Goal: Task Accomplishment & Management: Use online tool/utility

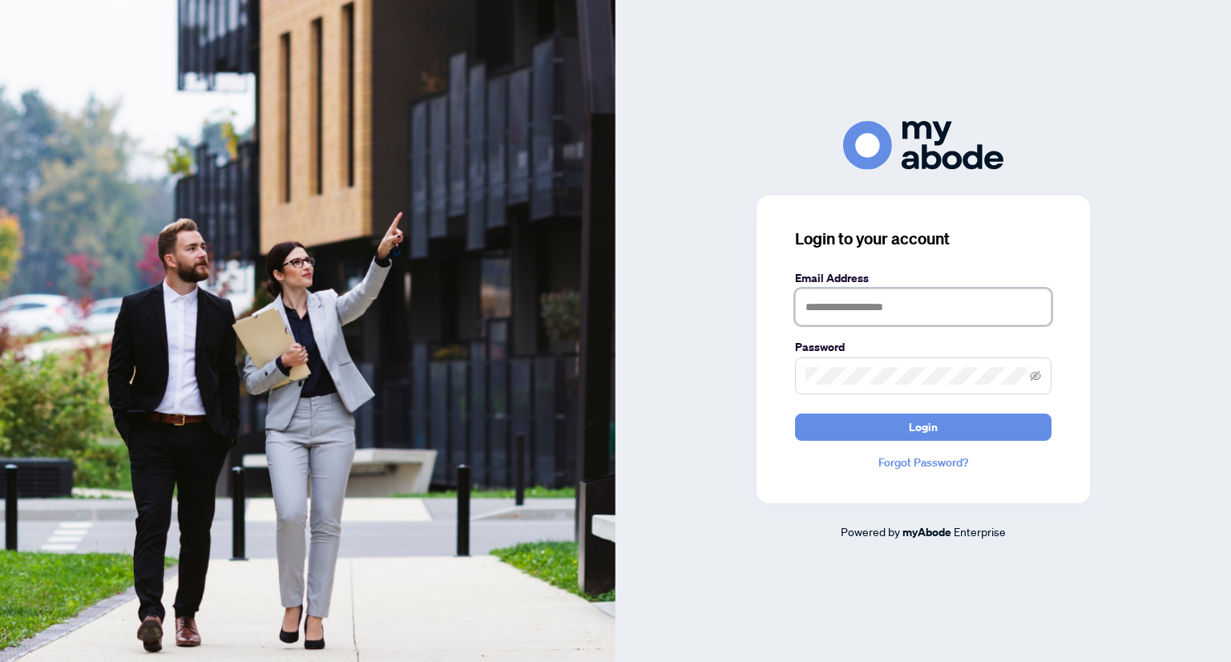
click at [929, 317] on input "text" at bounding box center [923, 307] width 257 height 37
click at [876, 310] on input "text" at bounding box center [923, 307] width 257 height 37
drag, startPoint x: 939, startPoint y: 316, endPoint x: 699, endPoint y: 331, distance: 240.2
click at [699, 331] on div "**********" at bounding box center [924, 331] width 616 height 420
type input "**********"
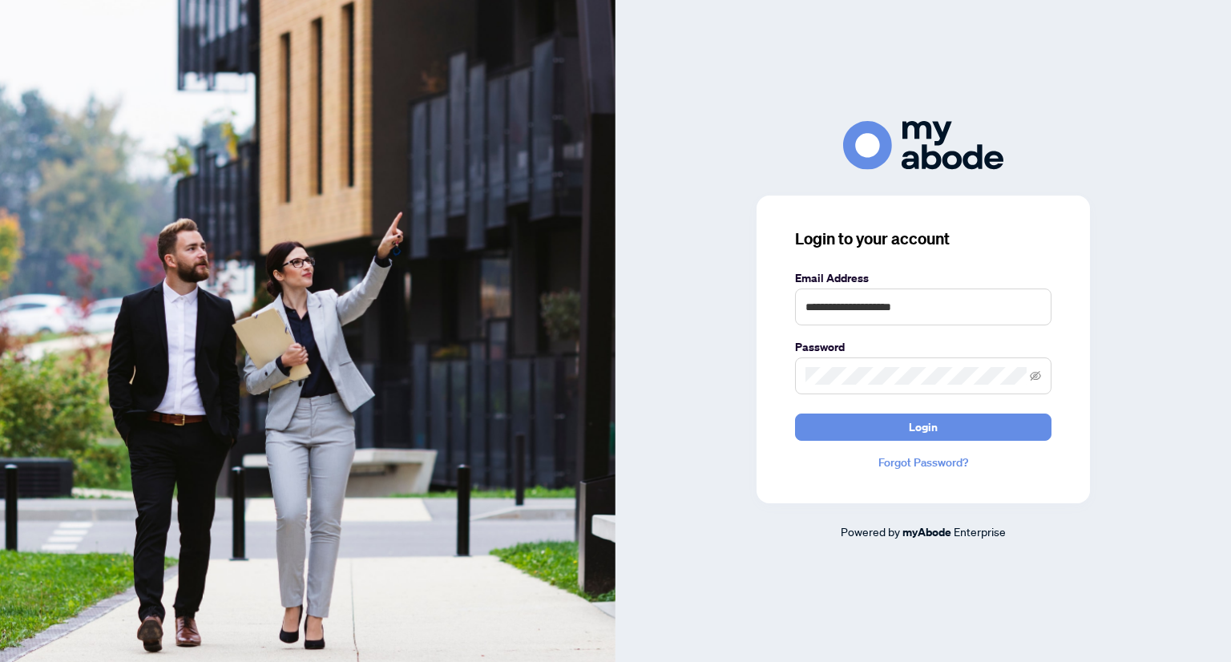
click at [876, 366] on span at bounding box center [923, 376] width 257 height 37
click at [795, 414] on button "Login" at bounding box center [923, 427] width 257 height 27
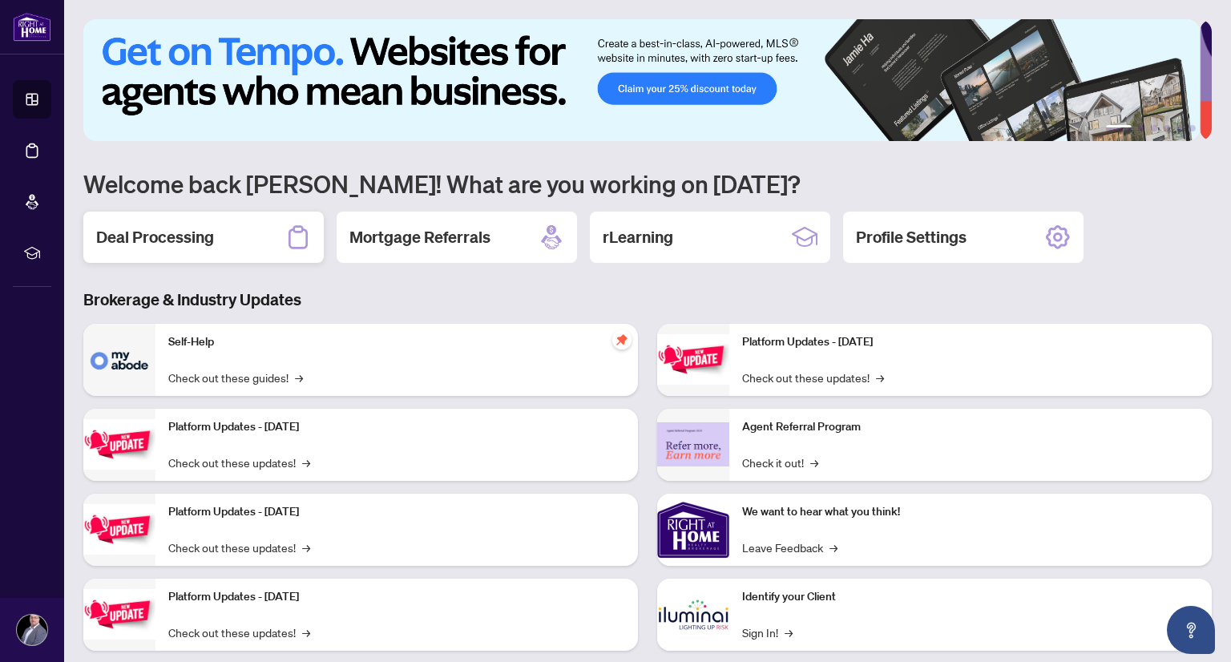
click at [183, 236] on h2 "Deal Processing" at bounding box center [155, 237] width 118 height 22
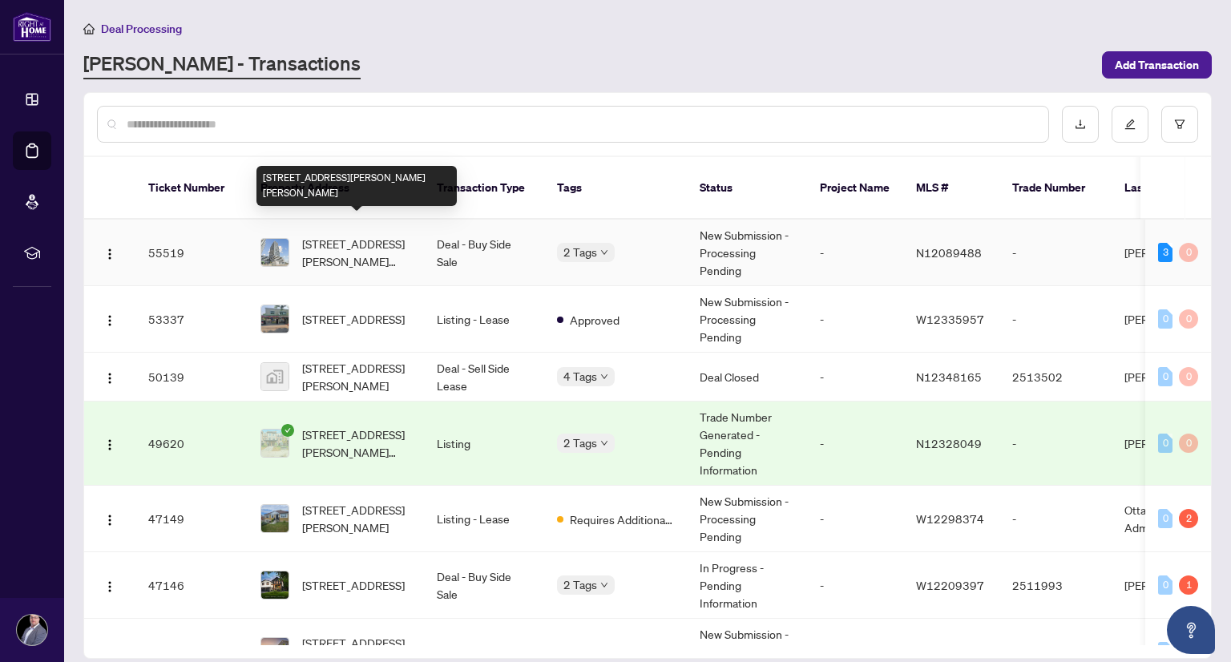
click at [346, 236] on span "815-8960 Jane St, Vaughan, Ontario L4K 2M9, Canada" at bounding box center [356, 252] width 109 height 35
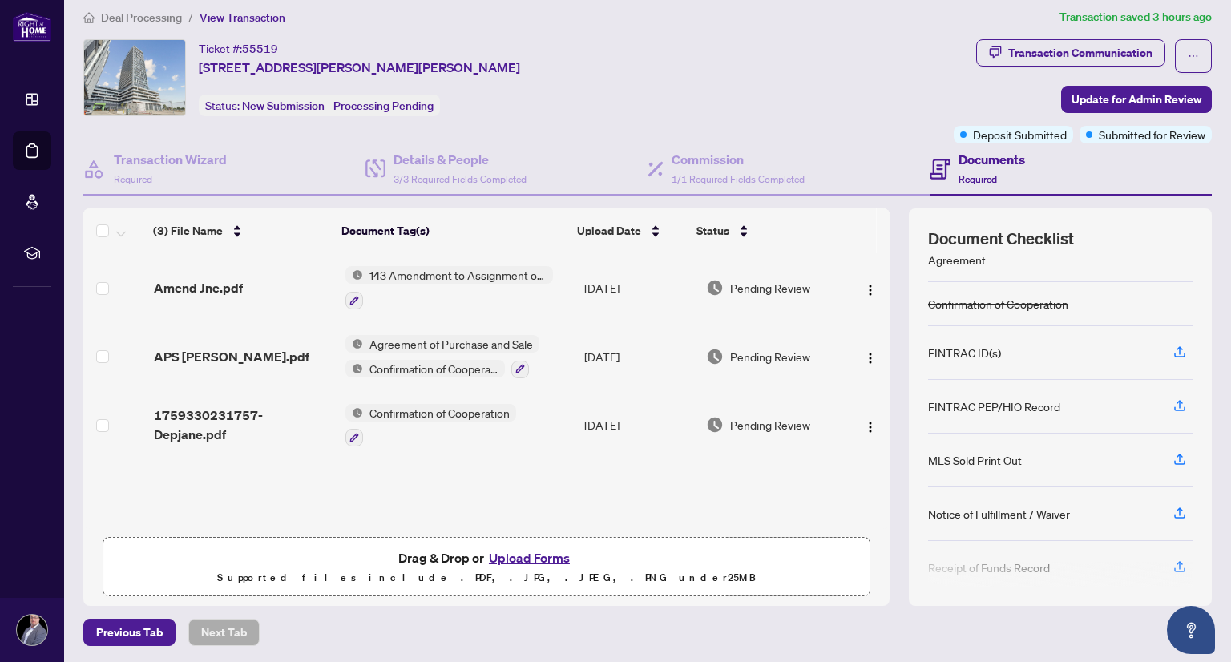
scroll to position [144, 0]
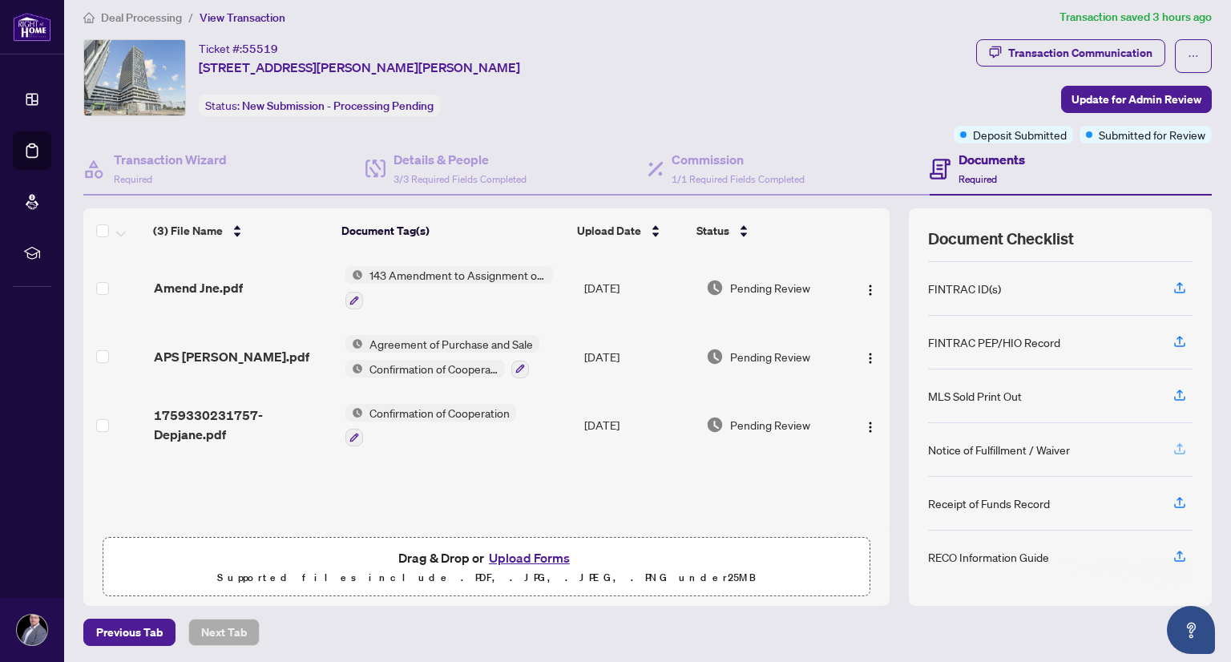
click at [1173, 442] on icon "button" at bounding box center [1180, 449] width 14 height 14
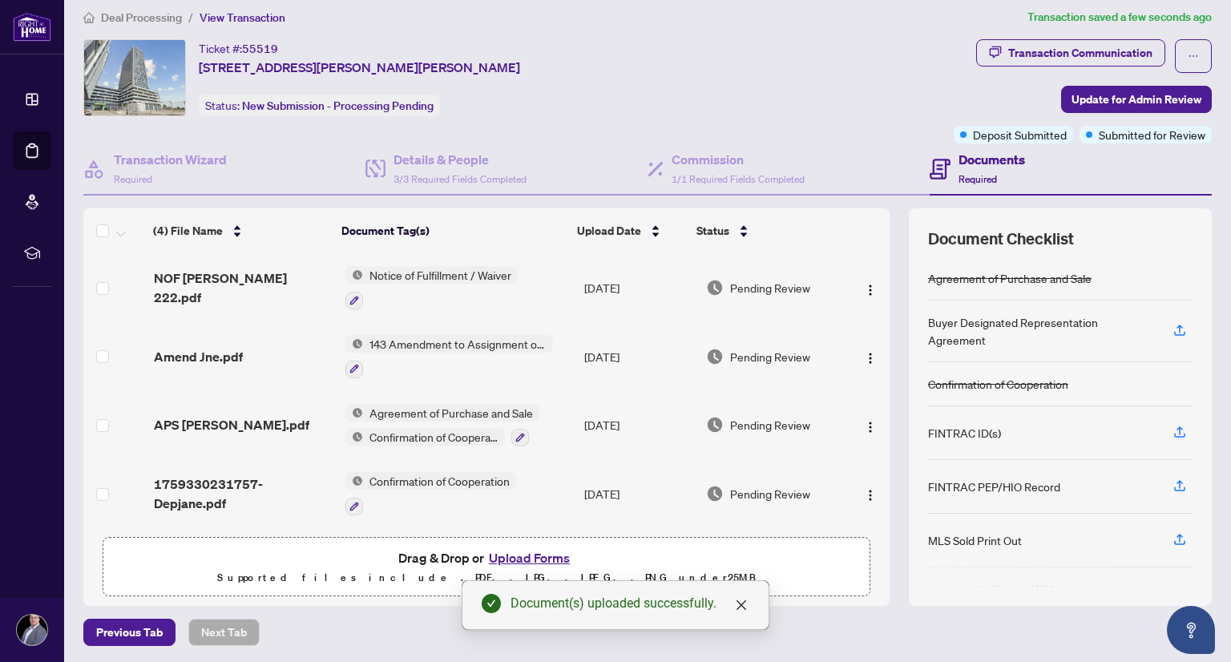
scroll to position [0, 0]
click at [527, 562] on button "Upload Forms" at bounding box center [529, 558] width 91 height 21
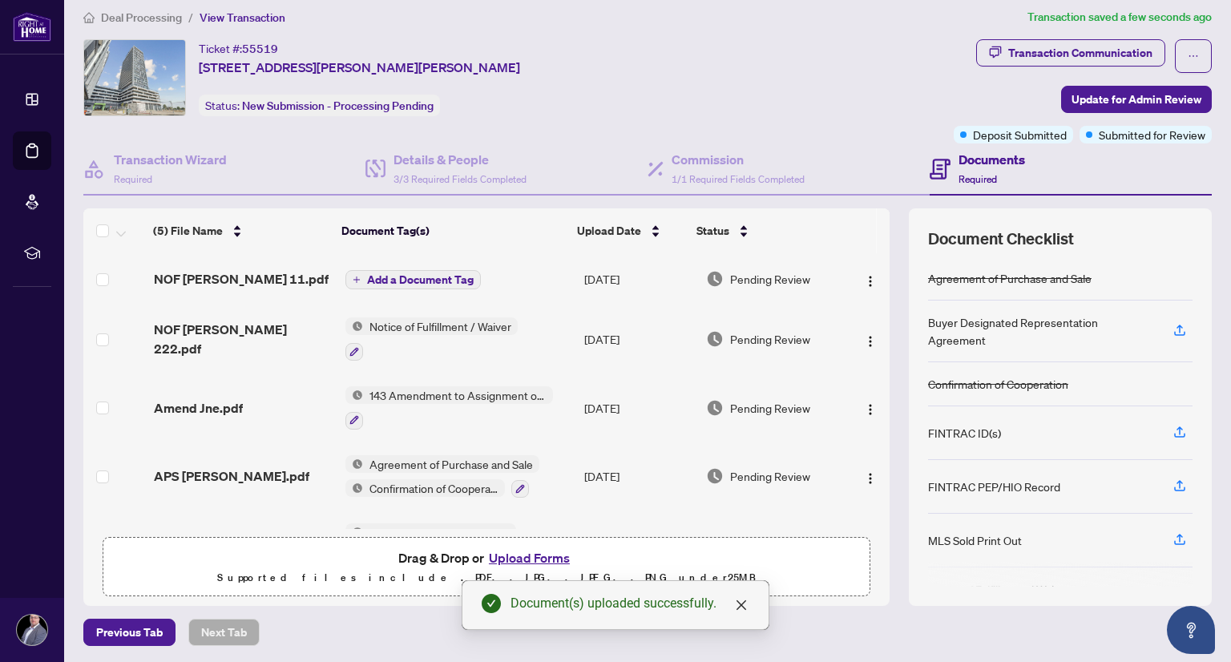
scroll to position [51, 0]
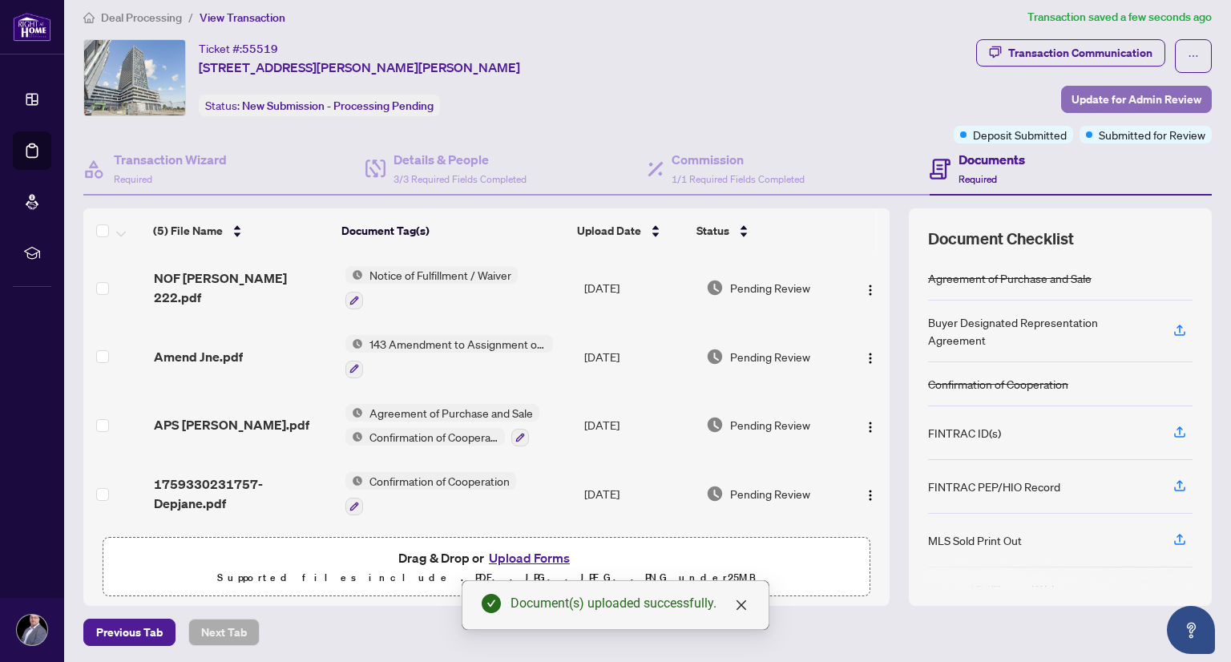
click at [1084, 96] on span "Update for Admin Review" at bounding box center [1137, 100] width 130 height 26
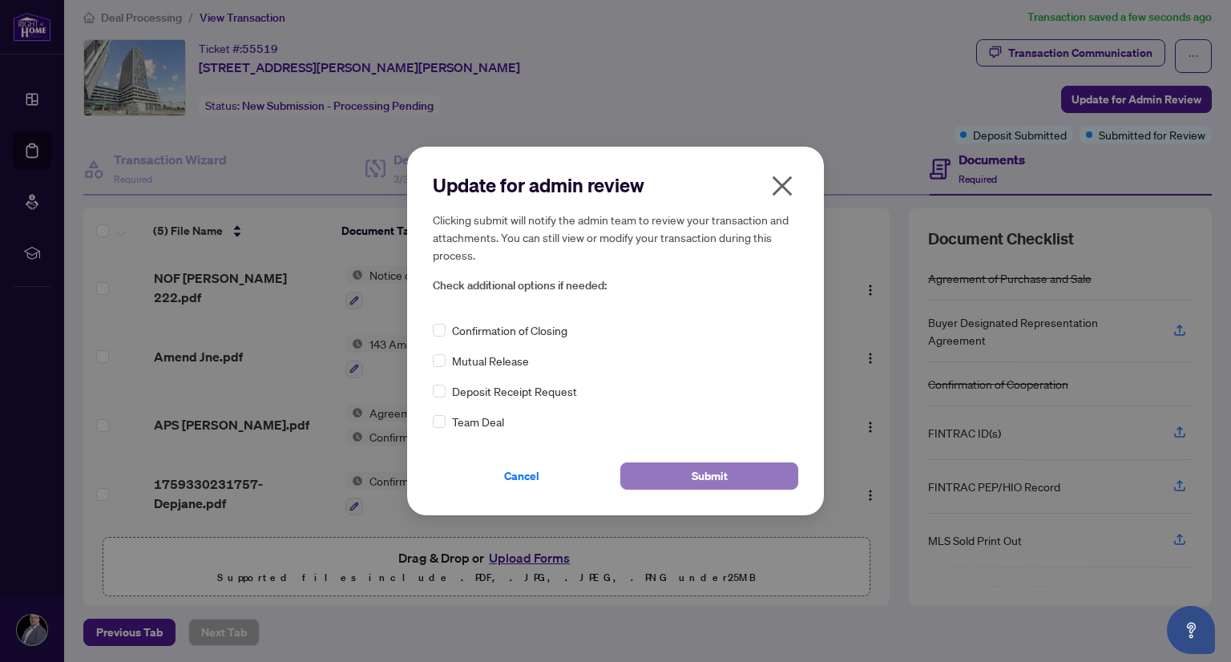
click at [677, 472] on button "Submit" at bounding box center [710, 476] width 178 height 27
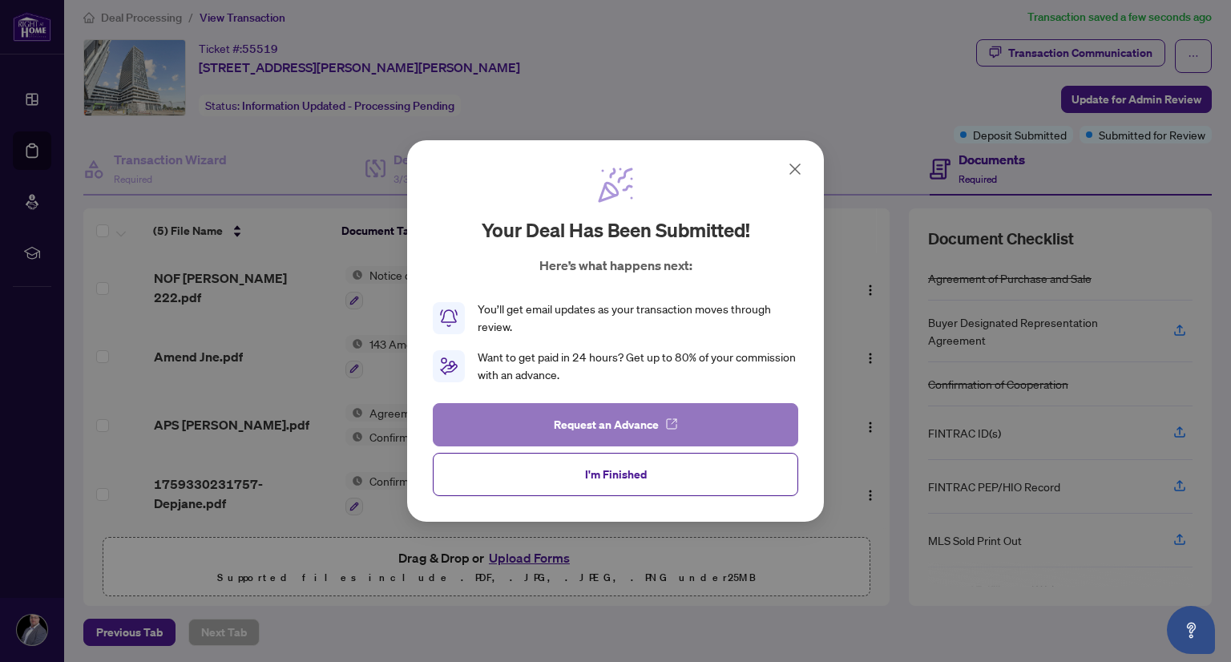
click at [621, 438] on button "Request an Advance" at bounding box center [616, 424] width 366 height 43
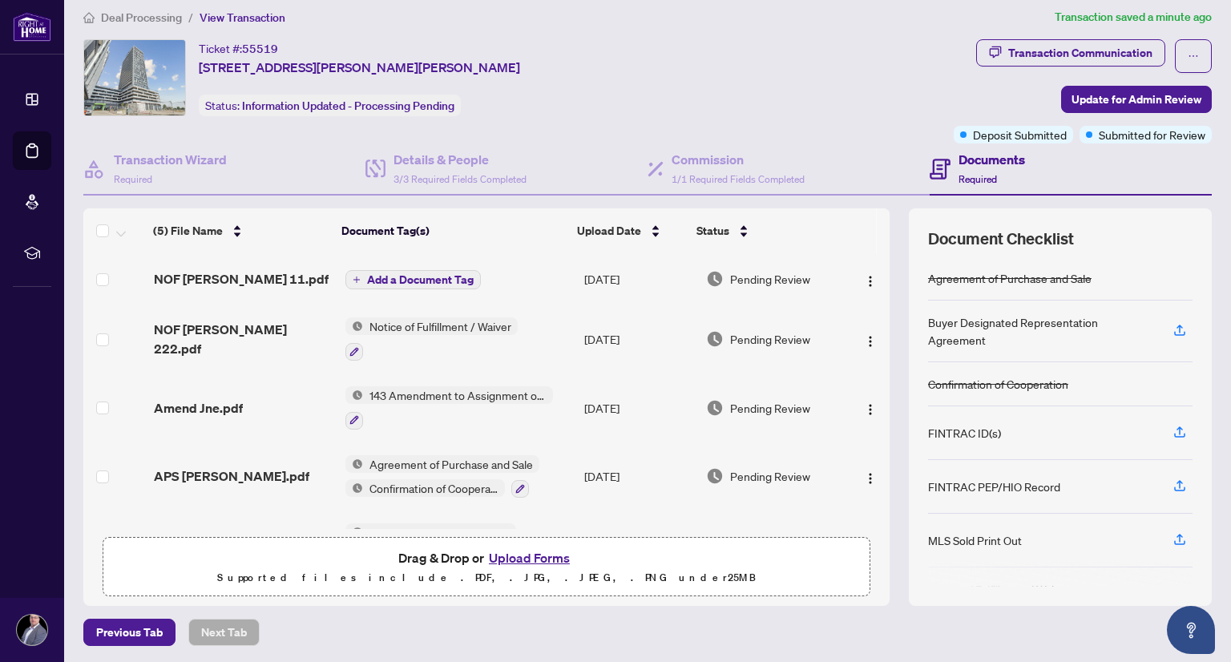
scroll to position [0, 0]
